Goal: Complete application form

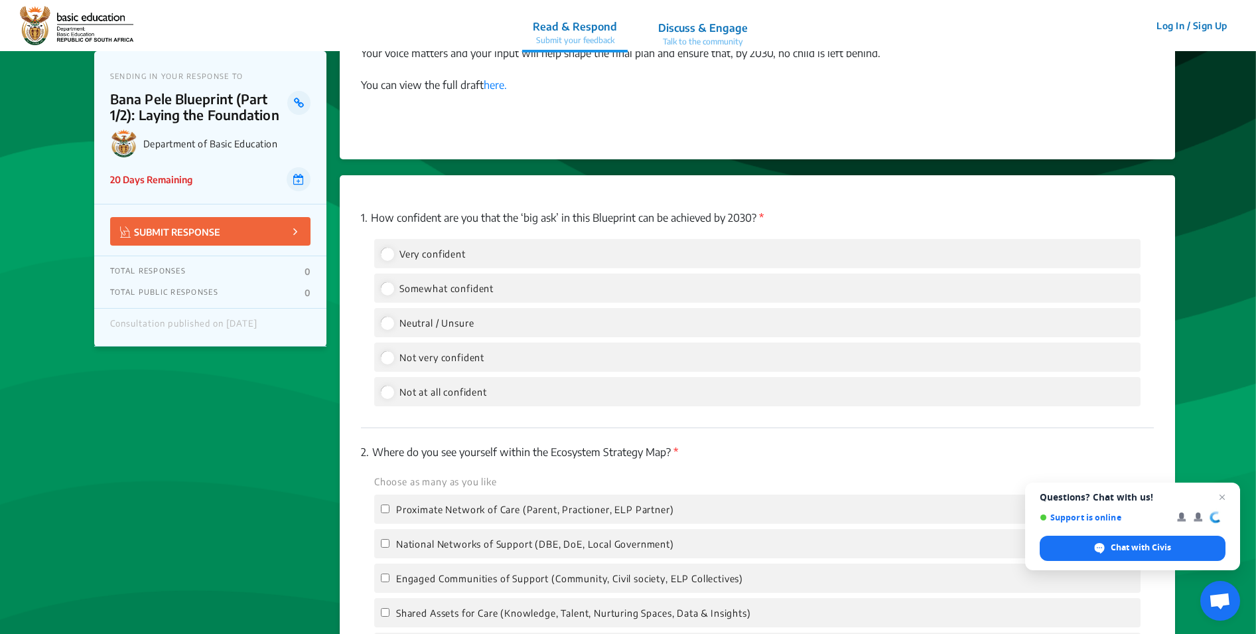
scroll to position [1418, 0]
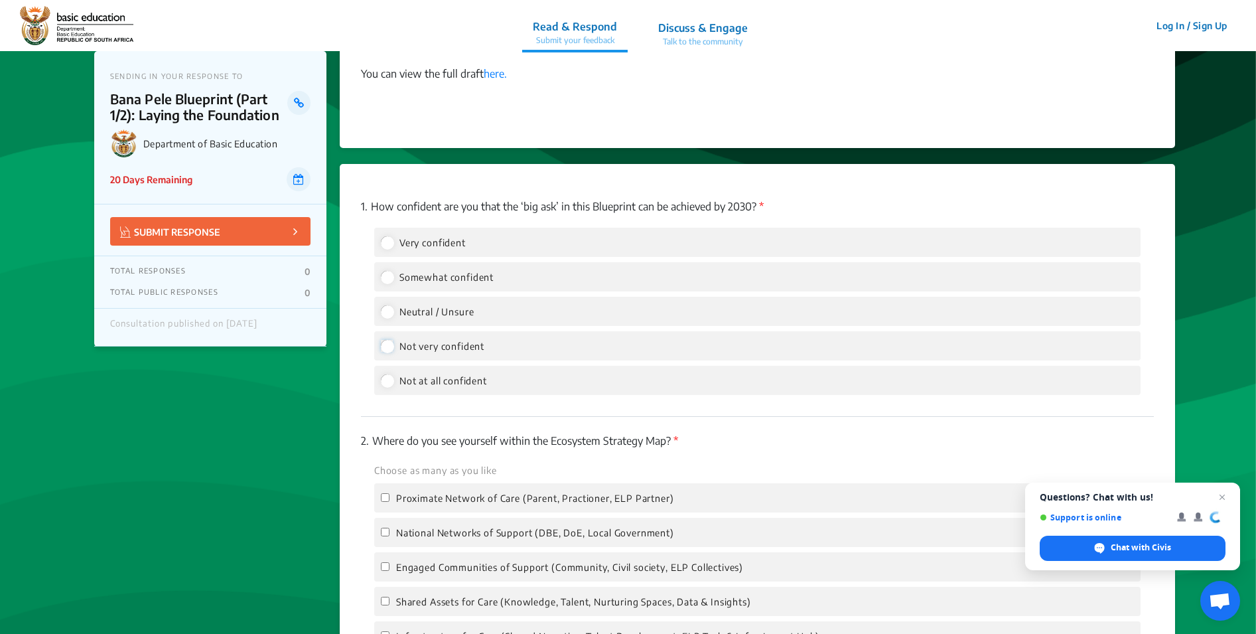
click at [390, 343] on input "Not very confident" at bounding box center [387, 346] width 12 height 12
radio input "true"
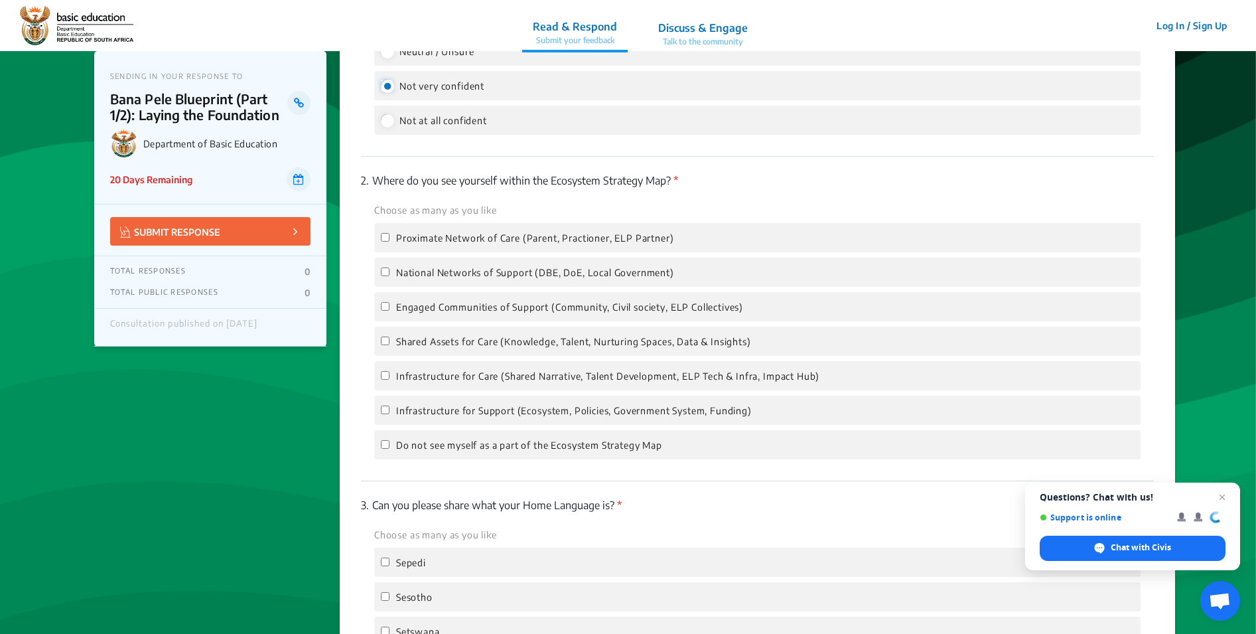
scroll to position [1679, 0]
click at [384, 407] on input "Infrastructure for Support (Ecosystem, Policies, Government System, Funding)" at bounding box center [385, 409] width 9 height 9
checkbox input "true"
click at [386, 339] on input "Shared Assets for Care (Knowledge, Talent, Nurturing Spaces, Data & Insights)" at bounding box center [385, 340] width 9 height 9
checkbox input "true"
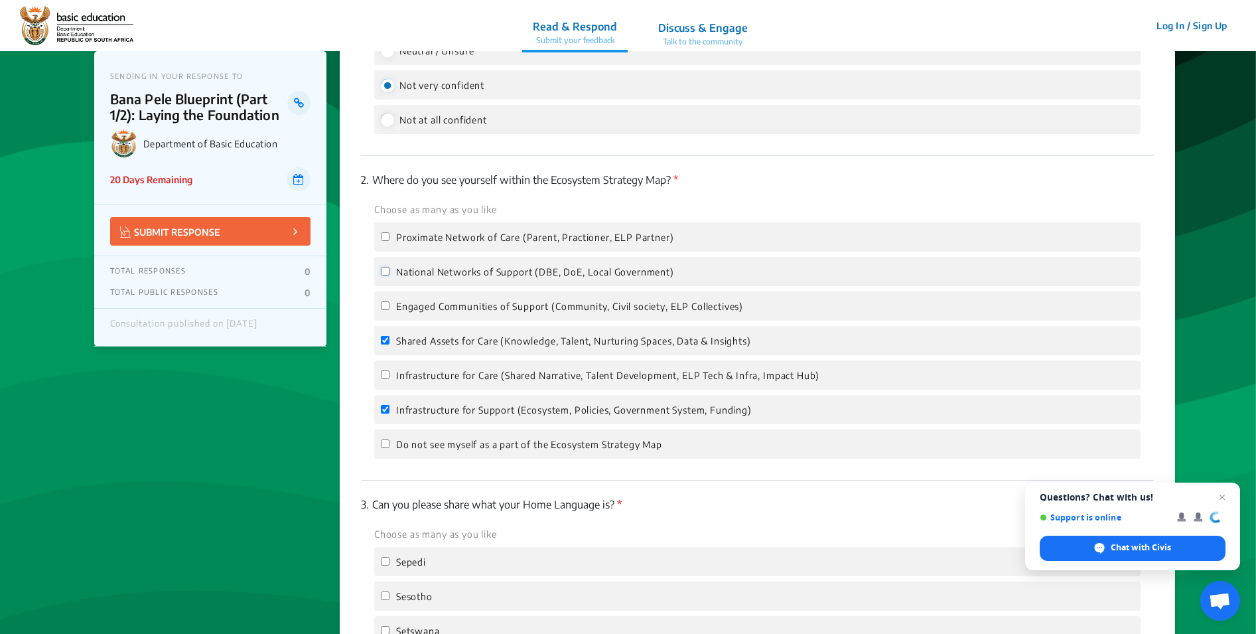
click at [386, 269] on input "National Networks of Support (DBE, DoE, Local Government)" at bounding box center [385, 271] width 9 height 9
checkbox input "true"
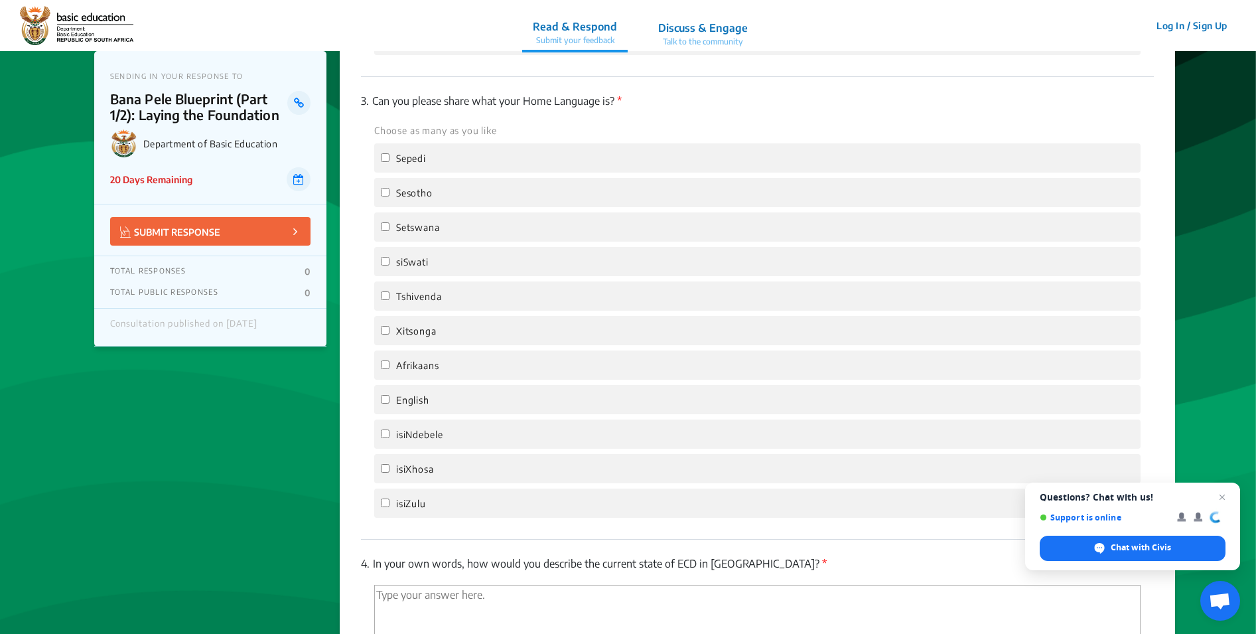
scroll to position [2079, 0]
click at [387, 402] on input "English" at bounding box center [385, 402] width 9 height 9
checkbox input "true"
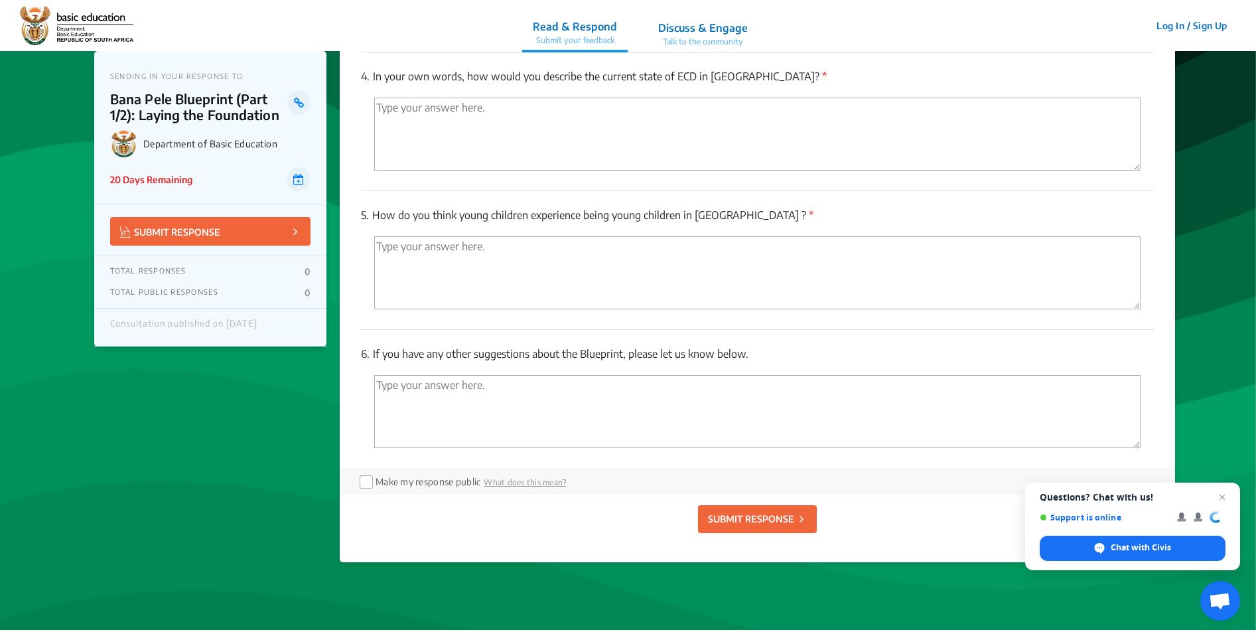
scroll to position [2246, 0]
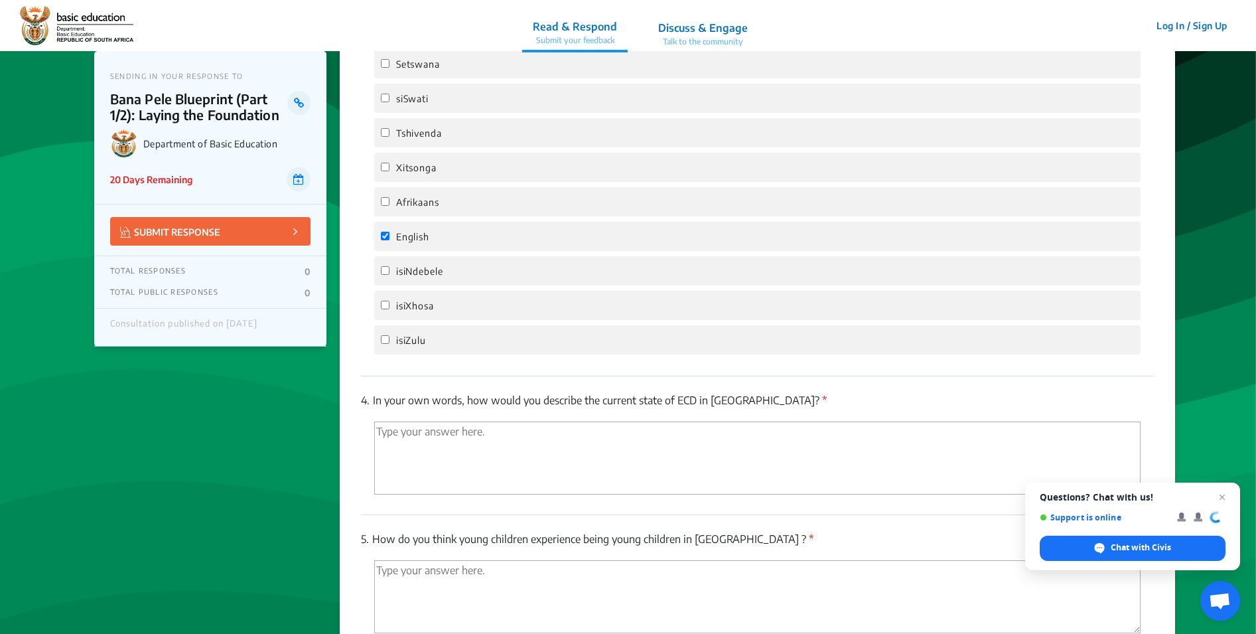
click at [522, 446] on textarea "'Type your answer here.' | translate" at bounding box center [757, 457] width 767 height 73
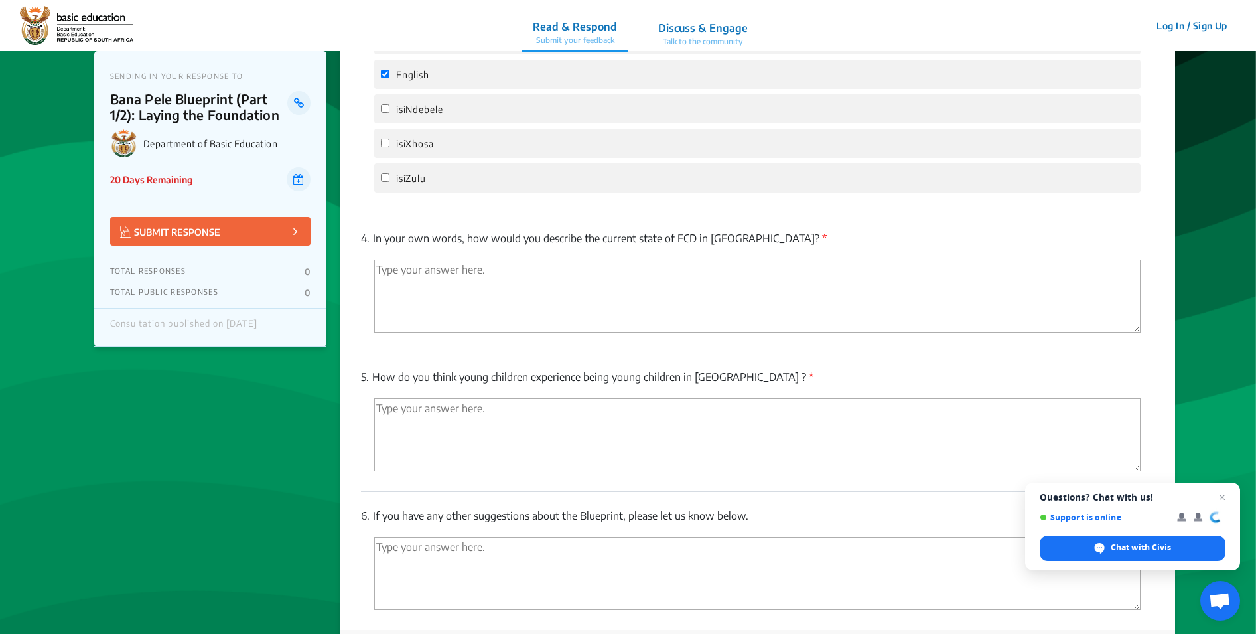
scroll to position [2410, 0]
click at [519, 410] on textarea "'Type your answer here.' | translate" at bounding box center [757, 432] width 767 height 73
click at [461, 266] on textarea "'Type your answer here.' | translate" at bounding box center [757, 294] width 767 height 73
type textarea "E"
click at [392, 267] on textarea "M any children have no access to ECD for three key reasons; there is no centre …" at bounding box center [757, 294] width 767 height 73
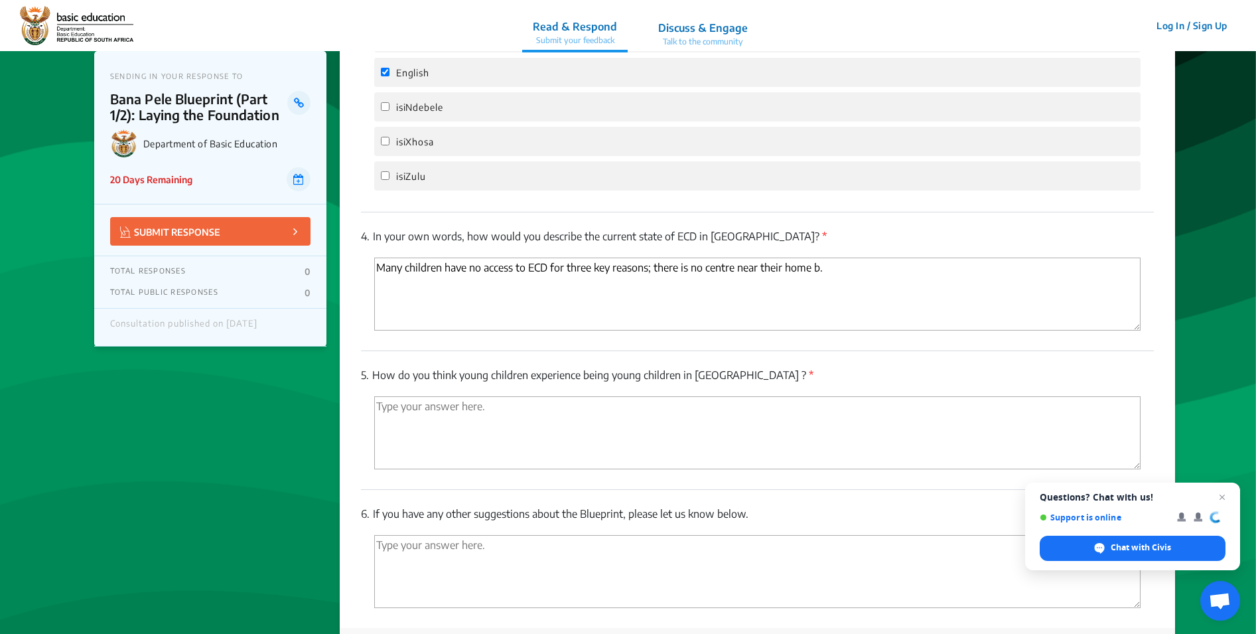
click at [836, 267] on textarea "Many children have no access to ECD for three key reasons; there is no centre n…" at bounding box center [757, 294] width 767 height 73
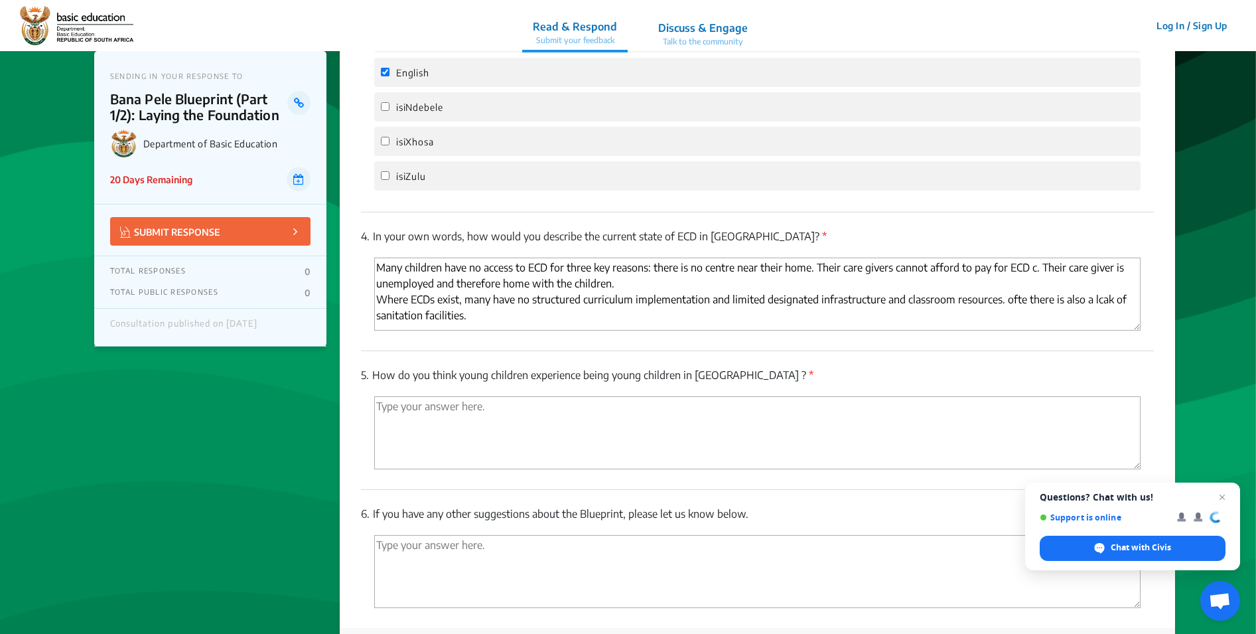
drag, startPoint x: 487, startPoint y: 314, endPoint x: 375, endPoint y: 263, distance: 122.7
click at [375, 263] on textarea "Many children have no access to ECD for three key reasons: there is no centre n…" at bounding box center [757, 294] width 767 height 73
type textarea "Many children have no access to ECD for three key reasons: there is no centre n…"
click at [487, 320] on textarea "Many children have no access to ECD for three key reasons: there is no centre n…" at bounding box center [757, 294] width 767 height 73
drag, startPoint x: 487, startPoint y: 320, endPoint x: 398, endPoint y: 248, distance: 114.2
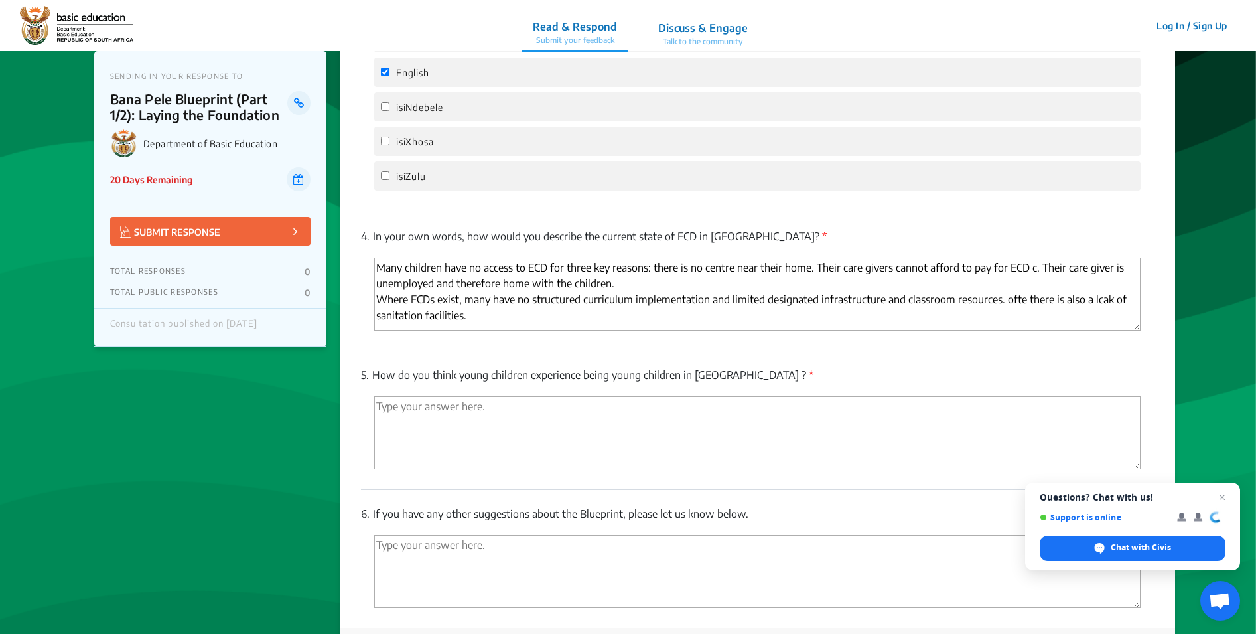
click at [398, 248] on div "4. In your own words, how would you describe the current state of ECD in South …" at bounding box center [757, 281] width 793 height 139
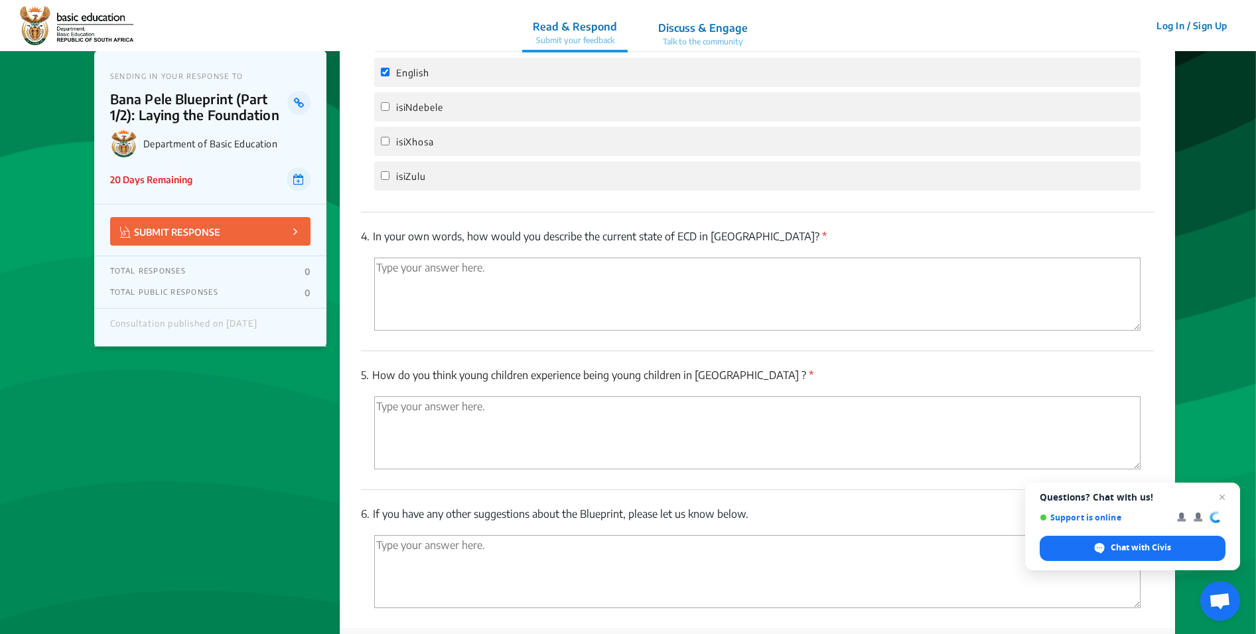
paste textarea "Many children lack access to quality early childhood development for three crit…"
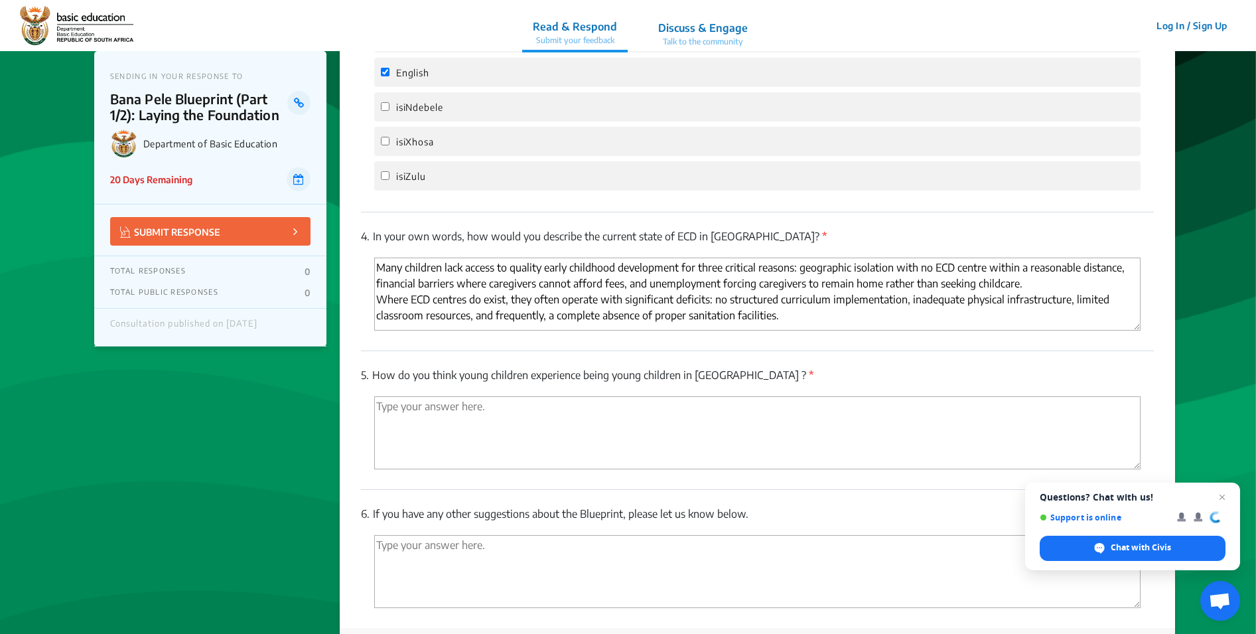
type textarea "Many children lack access to quality early childhood development for three crit…"
click at [566, 429] on textarea "'Type your answer here.' | translate" at bounding box center [757, 432] width 767 height 73
drag, startPoint x: 377, startPoint y: 376, endPoint x: 761, endPoint y: 370, distance: 384.4
click at [761, 370] on p "5. How do you think young children experience being young children in South Afr…" at bounding box center [757, 375] width 793 height 16
copy p "How do you think young children experience being young children in South Africa…"
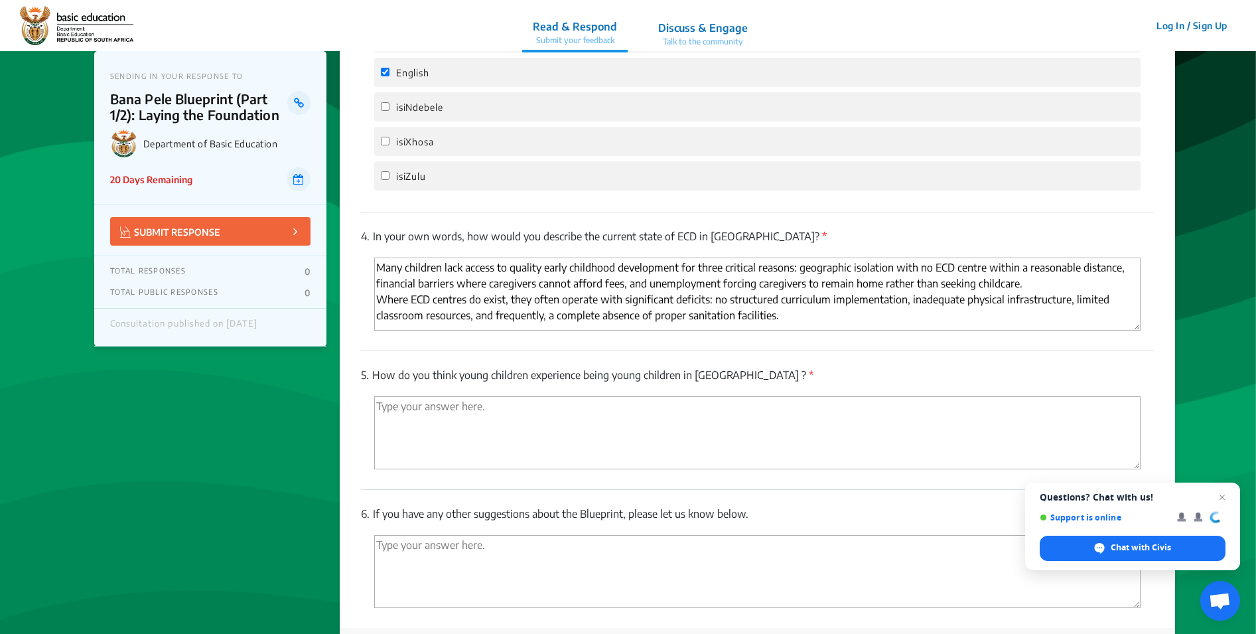
click at [455, 413] on textarea "'Type your answer here.' | translate" at bounding box center [757, 432] width 767 height 73
paste textarea "The experience of being a young child in South Africa is profoundly shaped by s…"
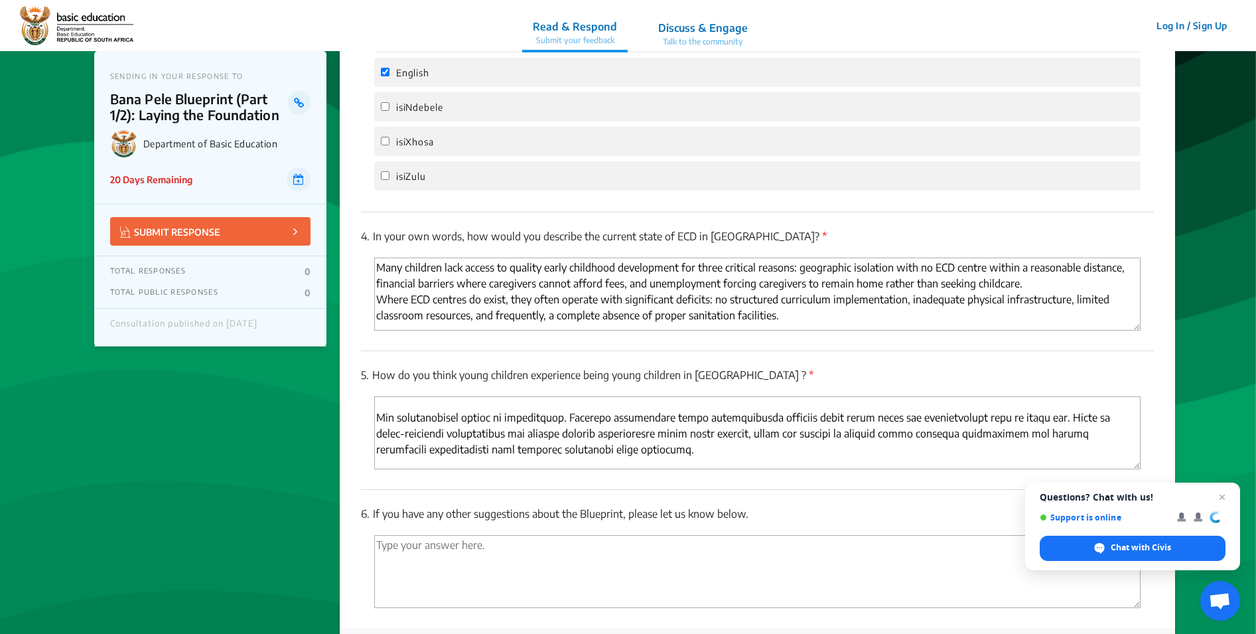
scroll to position [236, 0]
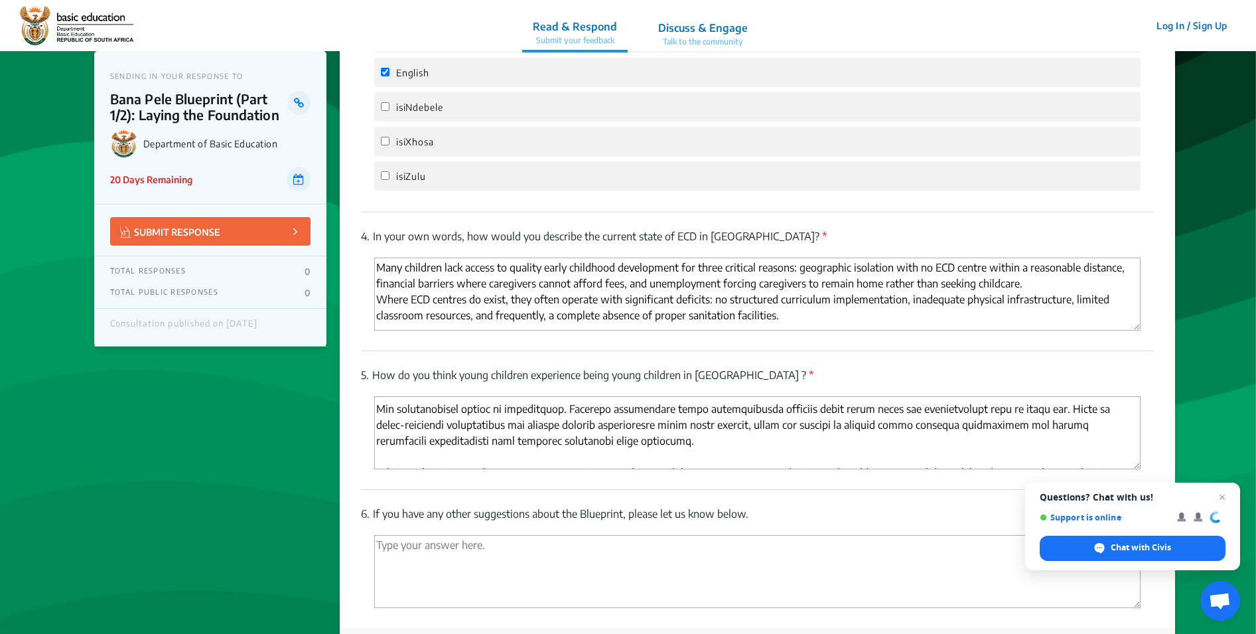
type textarea "Stark inequalities in access to foundational development opportunities profound…"
click at [547, 309] on textarea "Many children lack access to quality early childhood development for three crit…" at bounding box center [757, 294] width 767 height 73
click at [808, 446] on textarea "'Type your answer here.' | translate" at bounding box center [757, 432] width 767 height 73
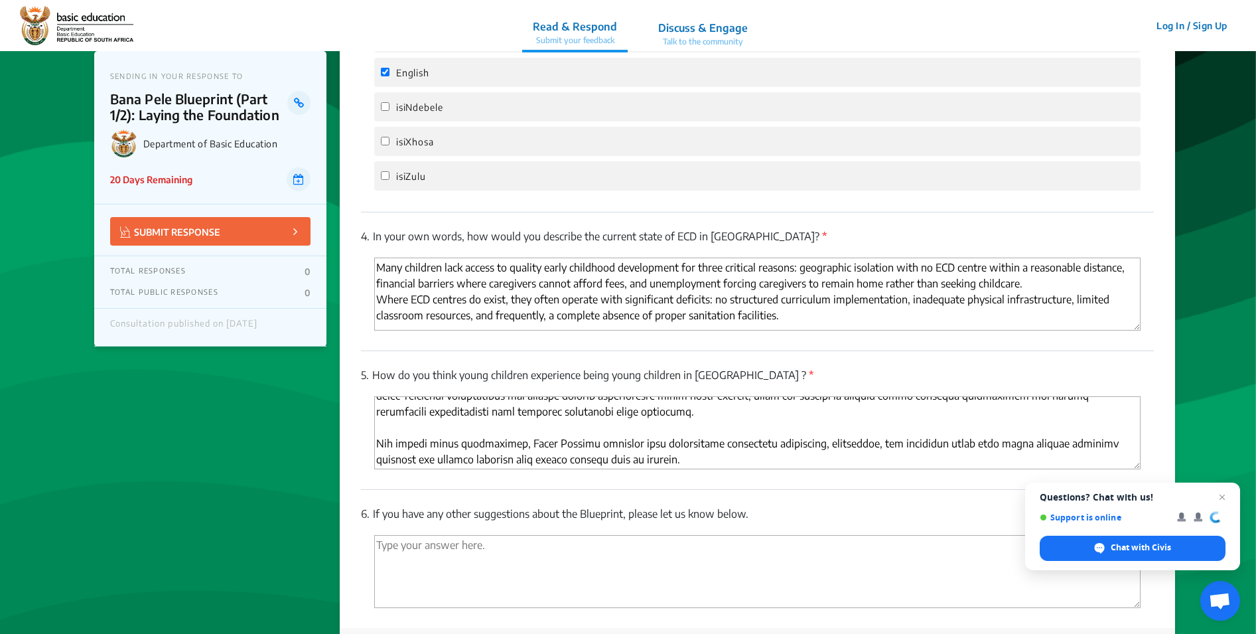
click at [567, 550] on textarea "'Type your answer here.' | translate" at bounding box center [757, 571] width 767 height 73
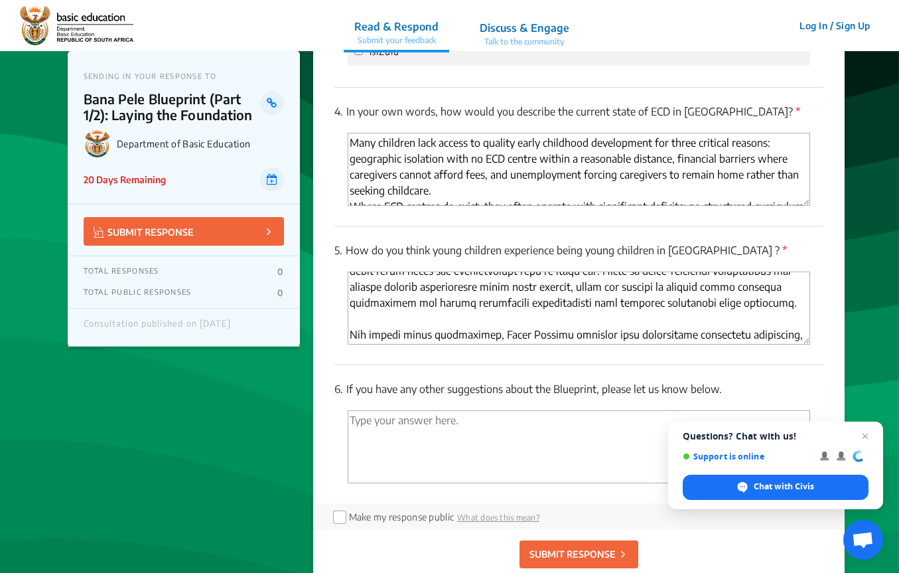
scroll to position [2789, 0]
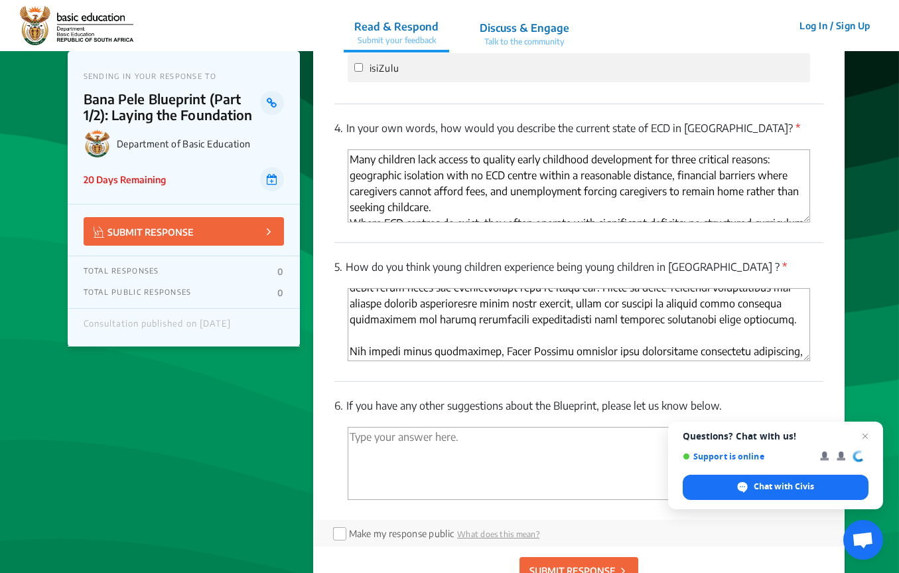
click at [492, 181] on textarea "Many children lack access to quality early childhood development for three crit…" at bounding box center [579, 185] width 463 height 73
click at [490, 311] on textarea "'Type your answer here.' | translate" at bounding box center [579, 324] width 463 height 73
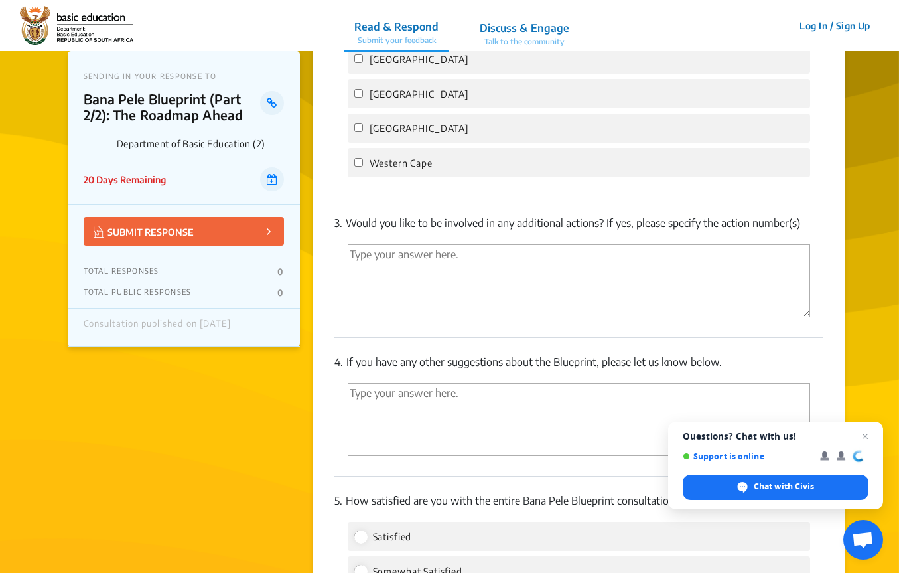
scroll to position [2423, 0]
click at [530, 254] on textarea "'Type your answer here.' | translate" at bounding box center [579, 279] width 463 height 73
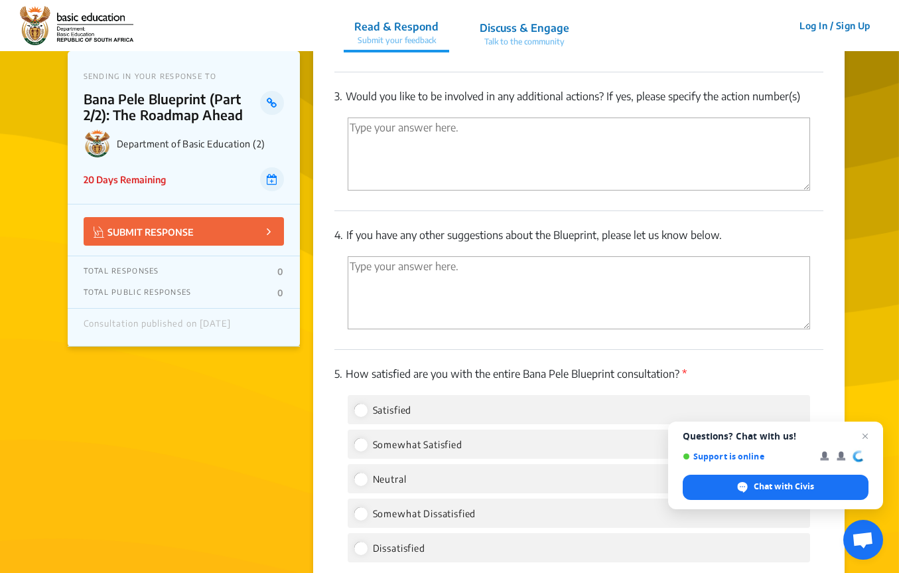
scroll to position [2551, 0]
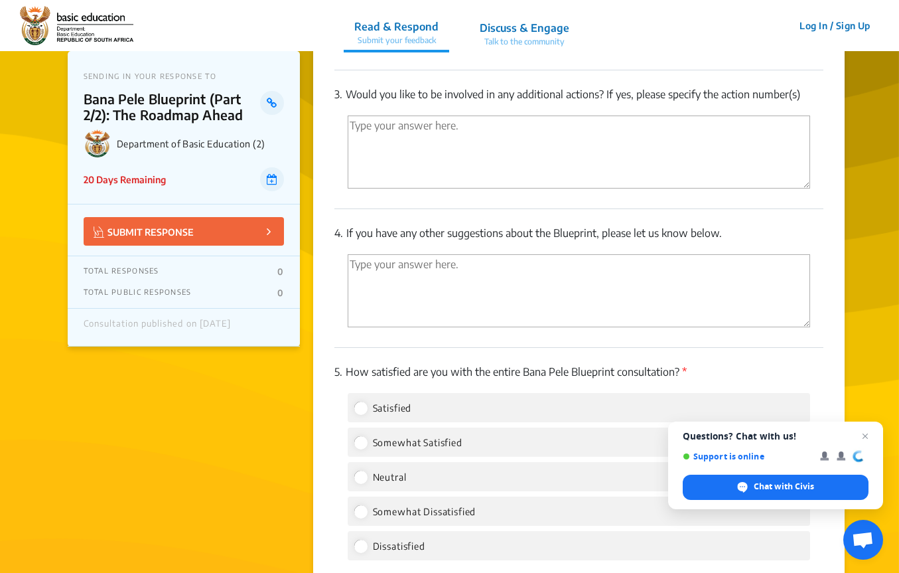
click at [530, 254] on textarea "'Type your answer here.' | translate" at bounding box center [579, 290] width 463 height 73
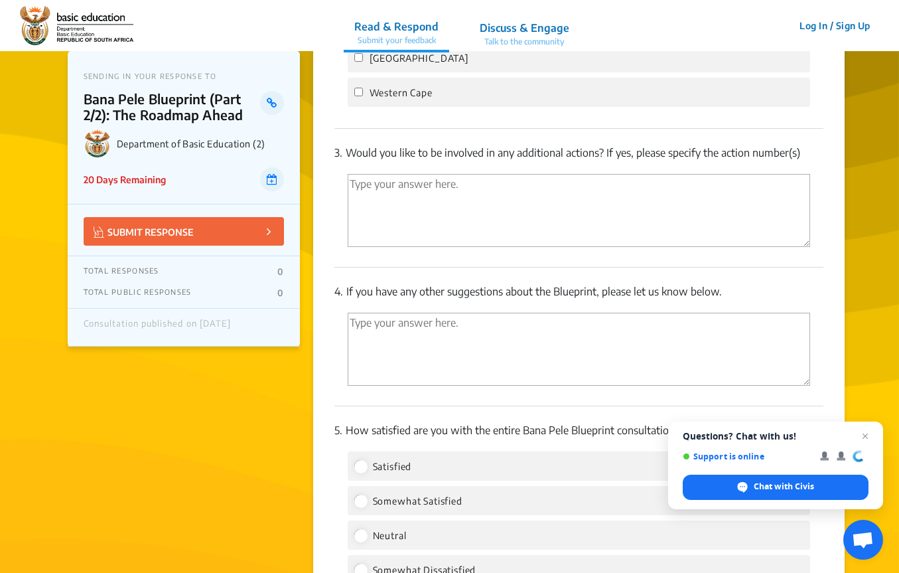
scroll to position [2496, 0]
